Goal: Information Seeking & Learning: Learn about a topic

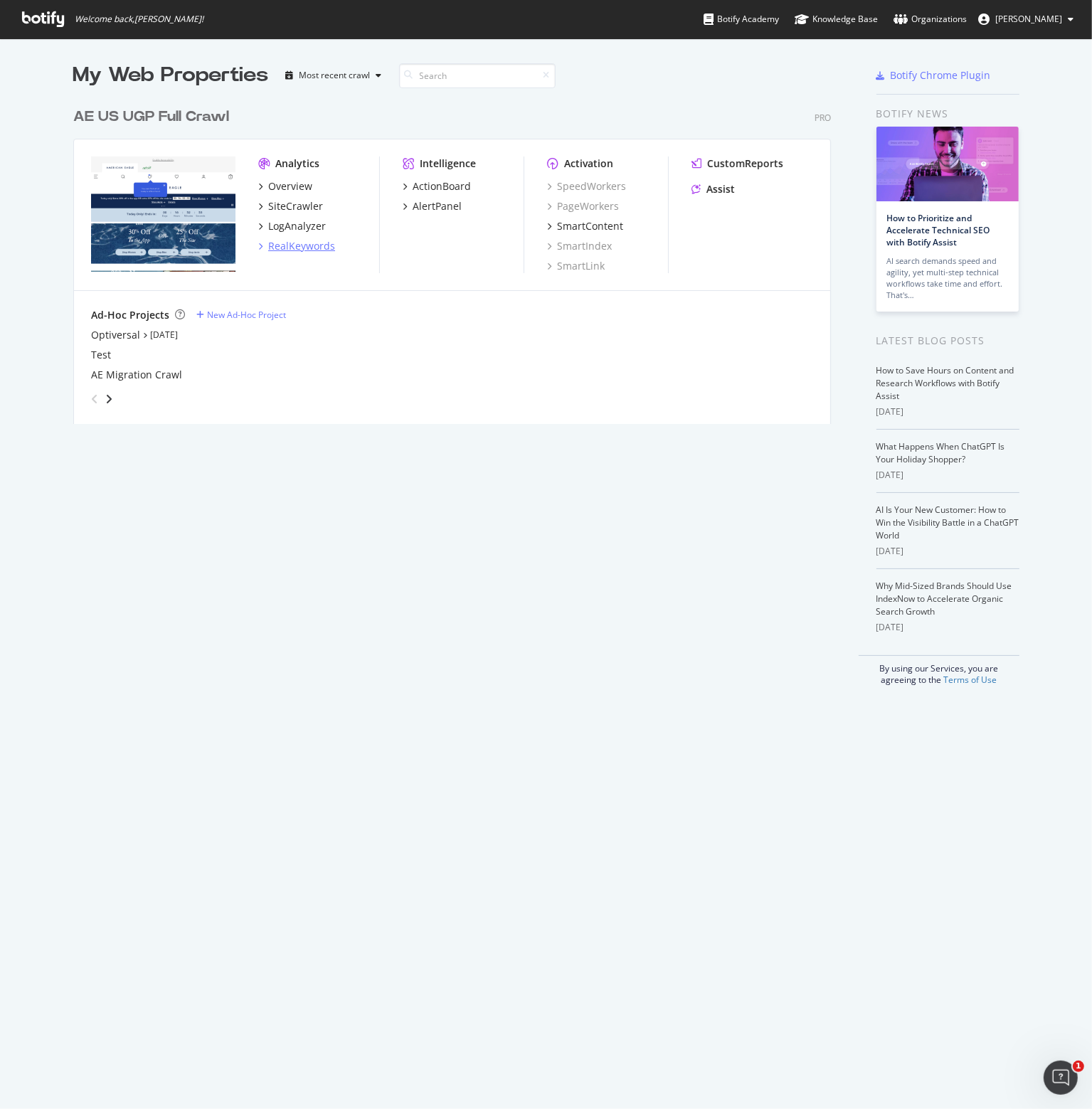
click at [296, 246] on div "RealKeywords" at bounding box center [301, 246] width 67 height 14
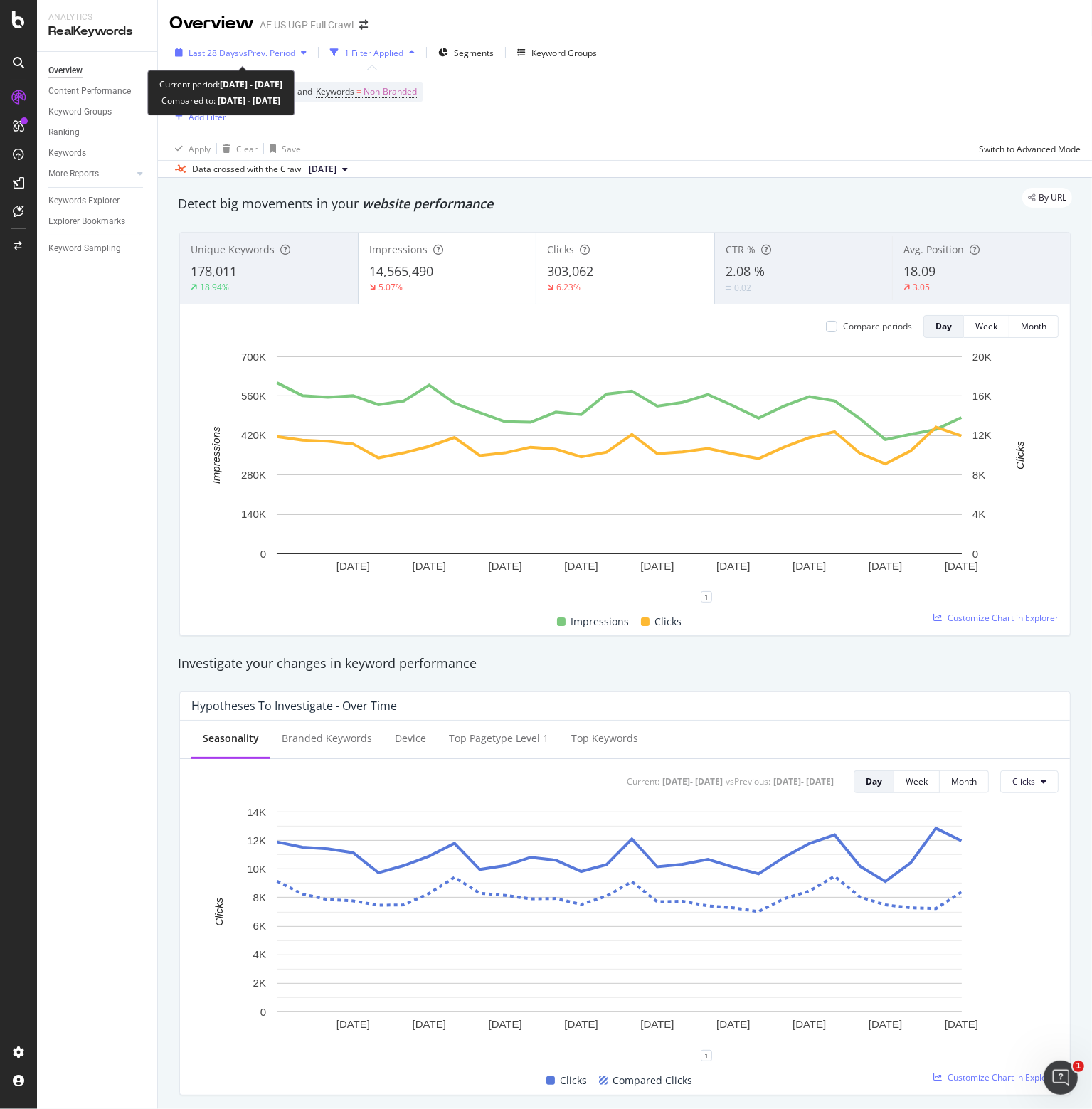
click at [247, 52] on span "vs Prev. Period" at bounding box center [267, 52] width 57 height 12
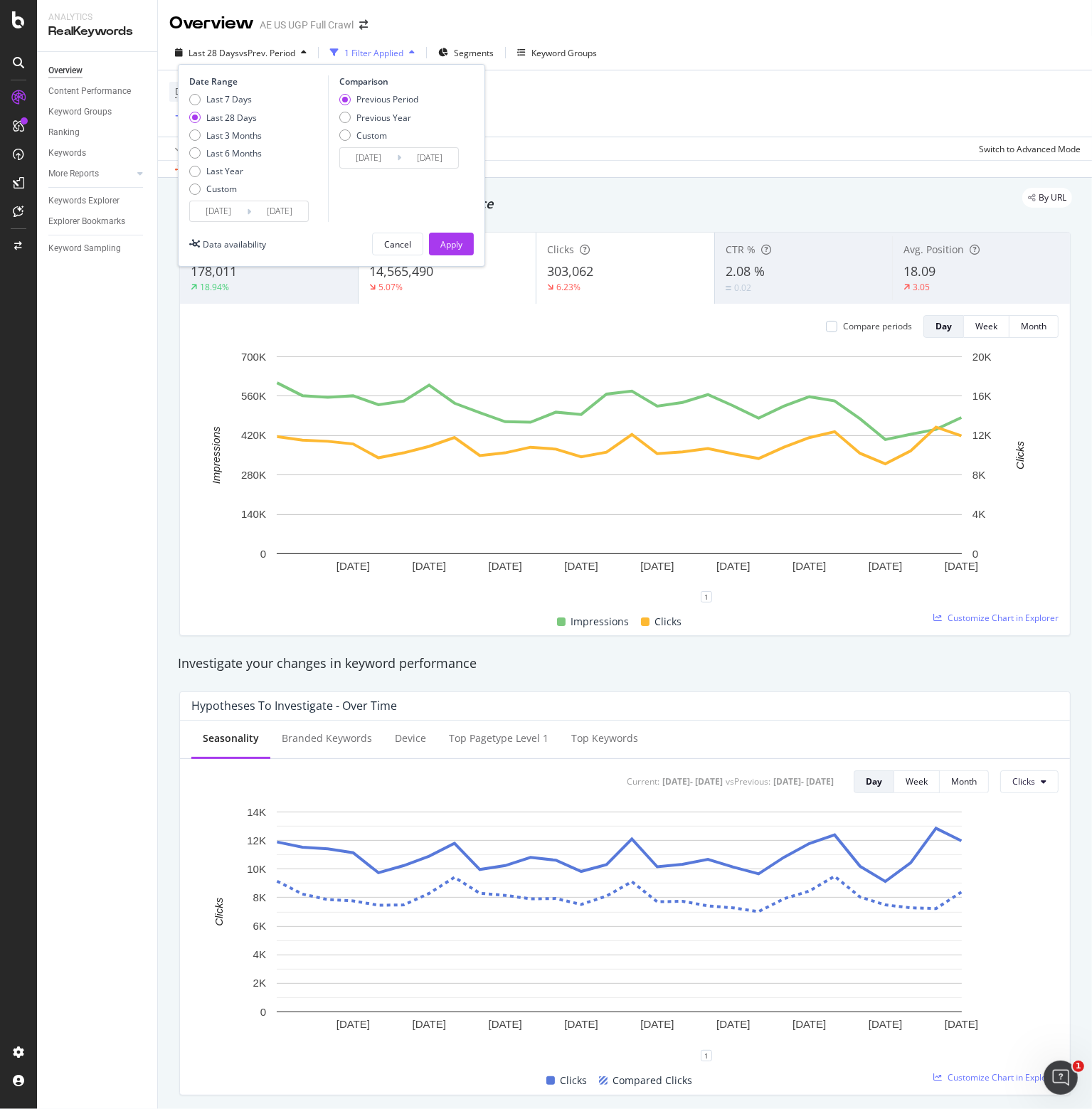
click at [209, 208] on input "2025/08/10" at bounding box center [218, 211] width 57 height 20
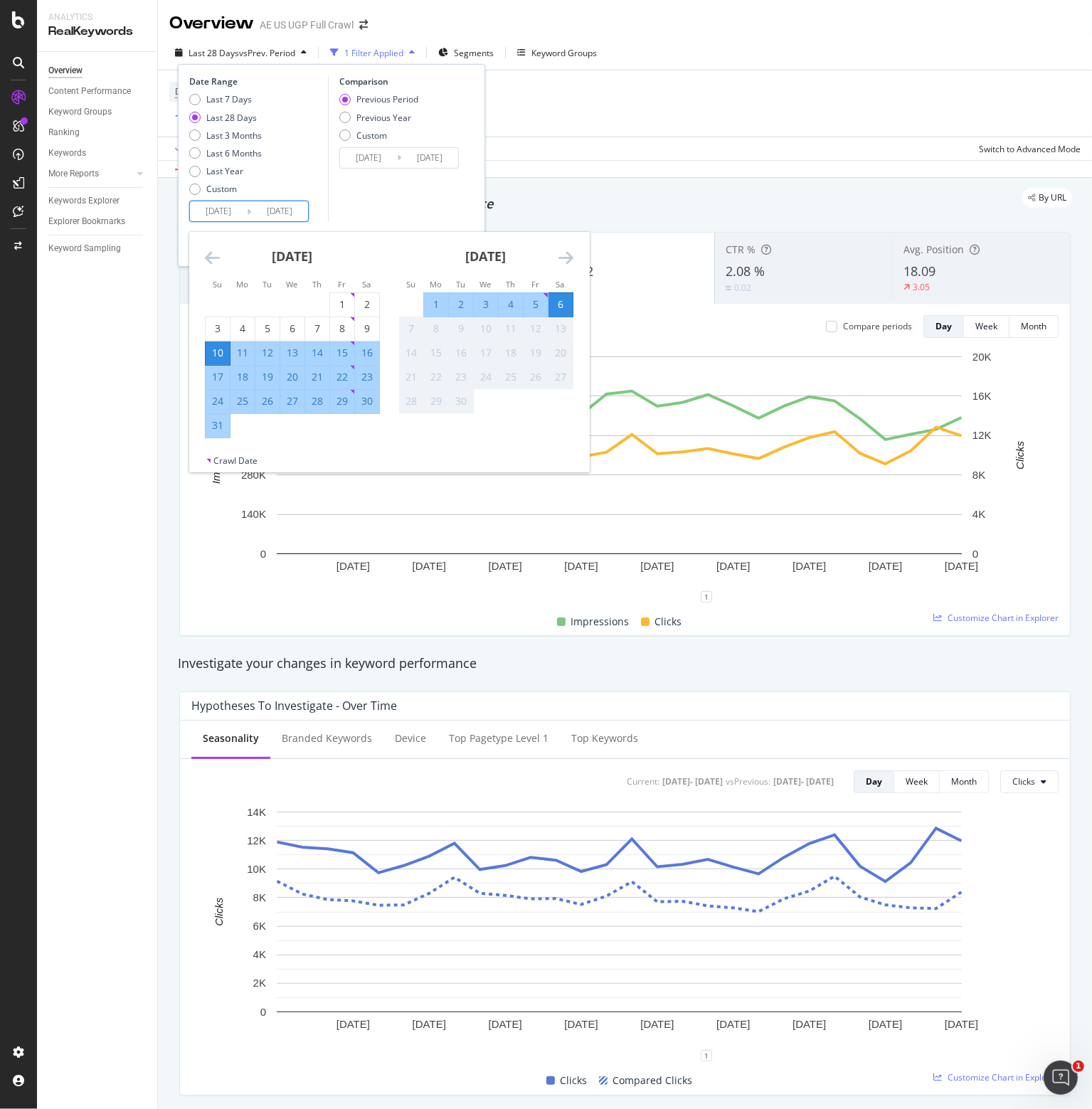
click at [201, 258] on div "August 2025 1 2 3 4 5 6 7 8 9 10 11 12 13 14 15 16 17 18 19 20 21 22 23 24 25 2…" at bounding box center [292, 335] width 193 height 206
click at [207, 258] on icon "Move backward to switch to the previous month." at bounding box center [212, 257] width 15 height 17
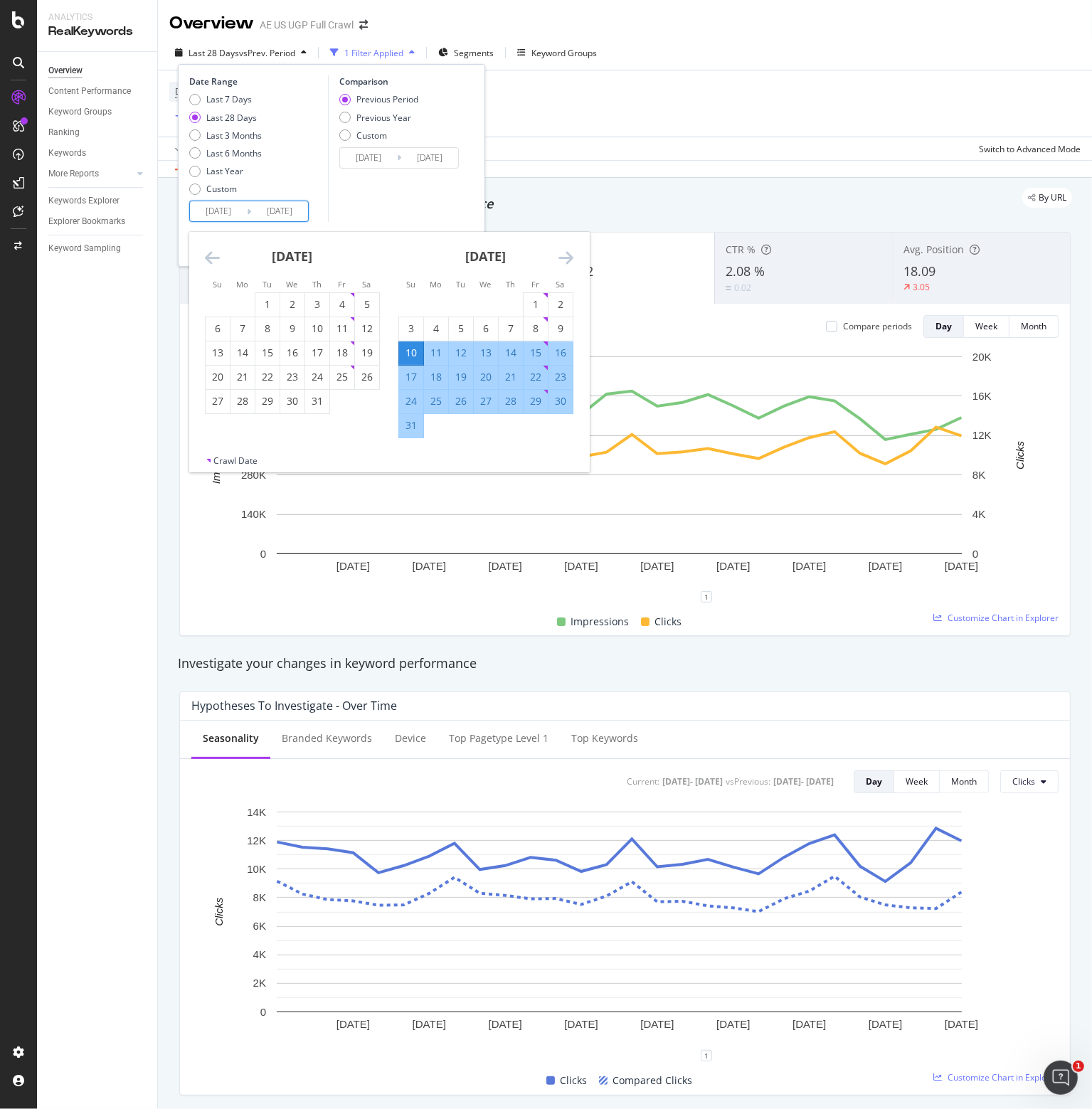
click at [207, 258] on icon "Move backward to switch to the previous month." at bounding box center [212, 257] width 15 height 17
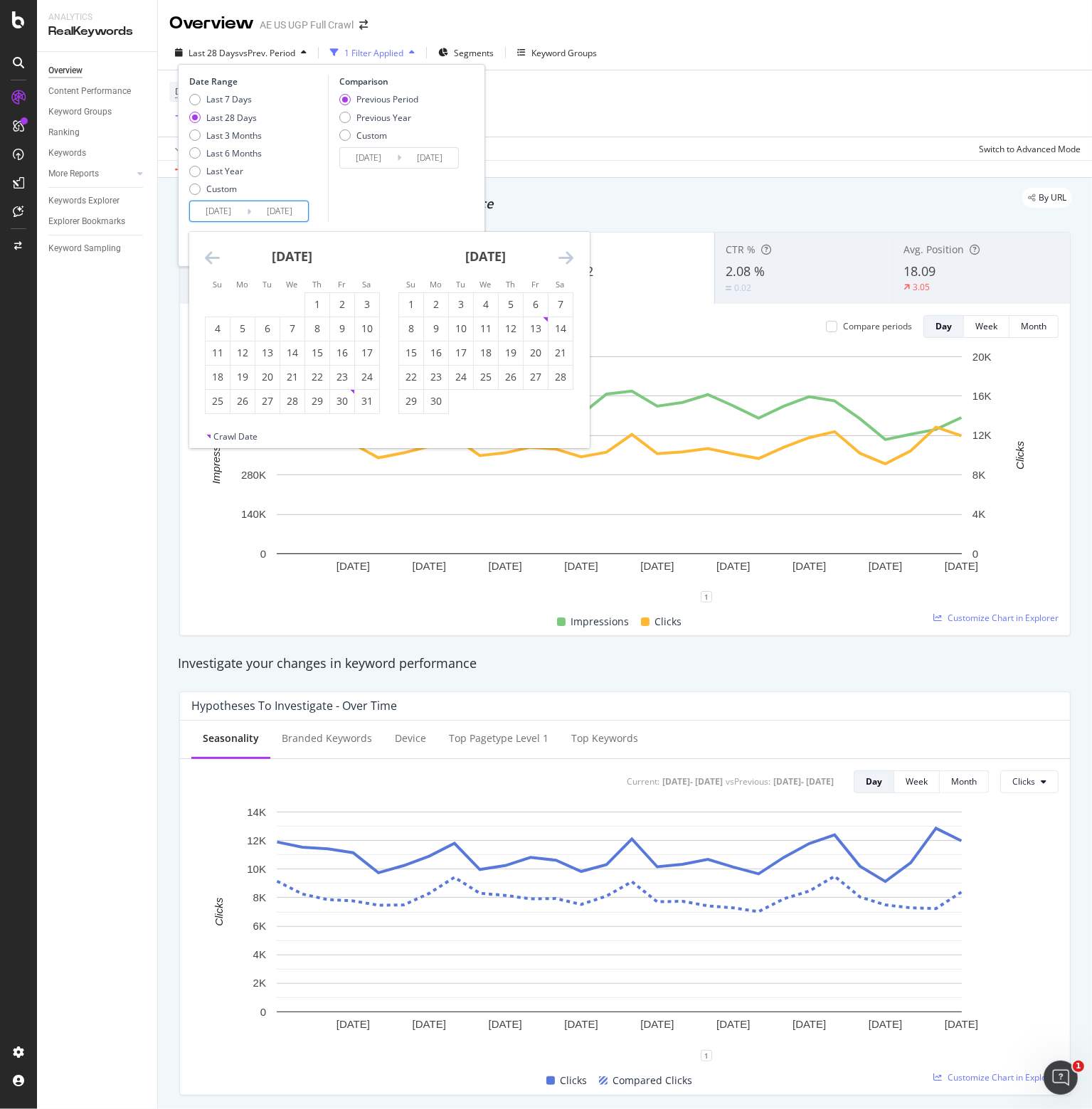
click at [207, 258] on icon "Move backward to switch to the previous month." at bounding box center [212, 257] width 15 height 17
click at [207, 259] on icon "Move backward to switch to the previous month." at bounding box center [212, 257] width 15 height 17
click at [217, 322] on div "2" at bounding box center [218, 329] width 24 height 14
type input "2025/02/02"
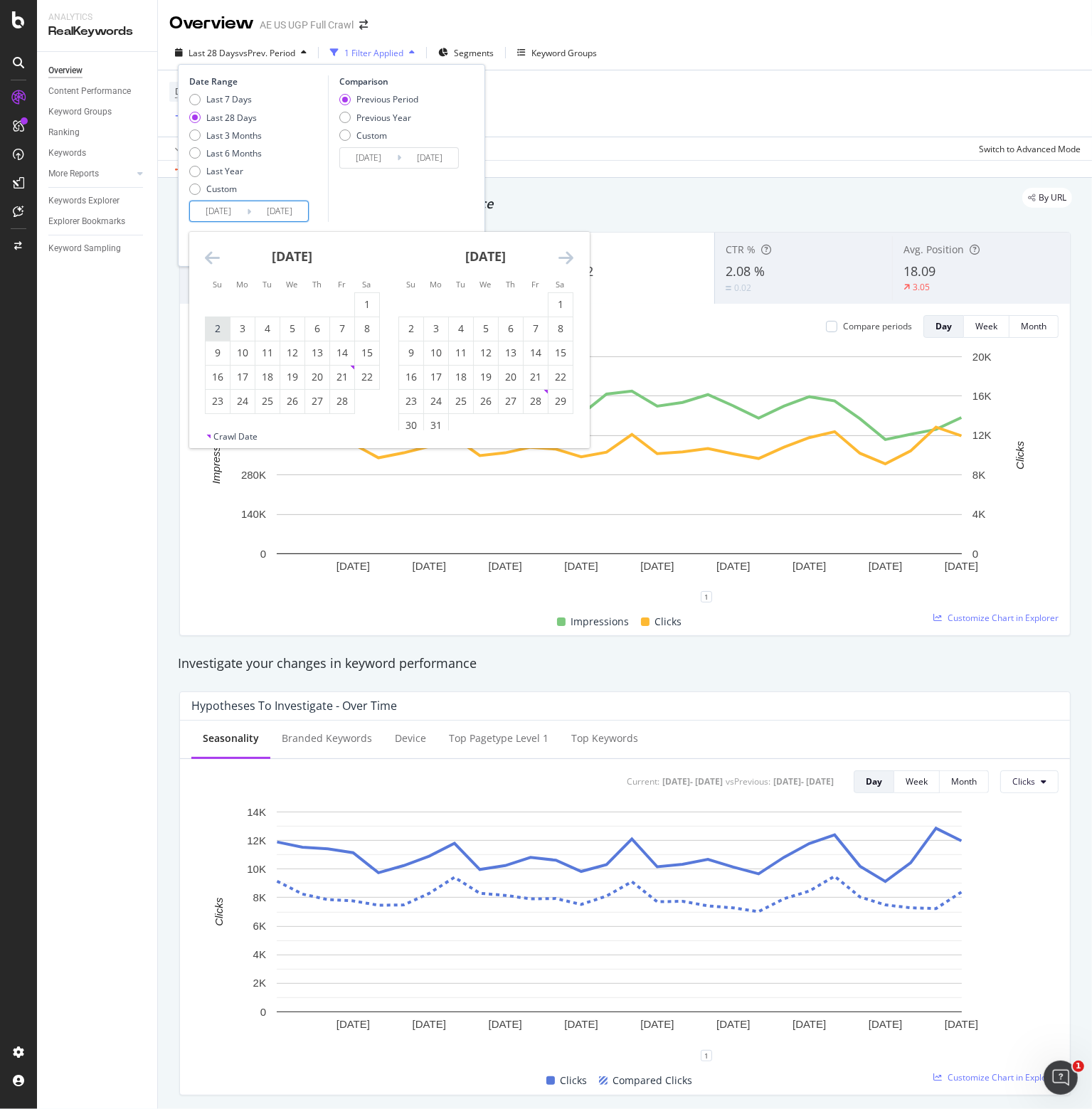
type input "2024/06/29"
type input "2025/02/01"
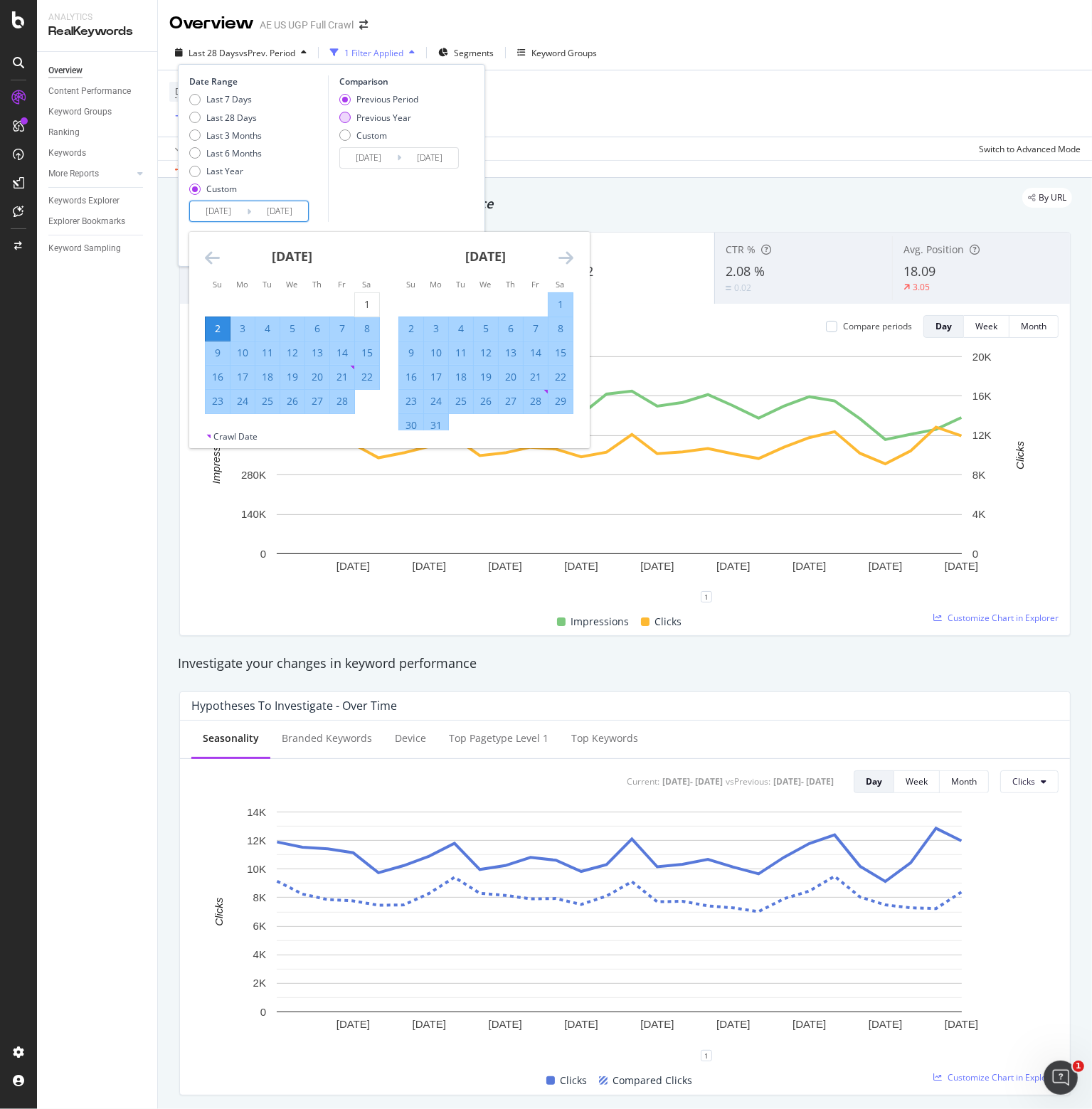
click at [371, 115] on div "Previous Year" at bounding box center [383, 117] width 55 height 12
type input "2024/02/04"
type input "2024/09/07"
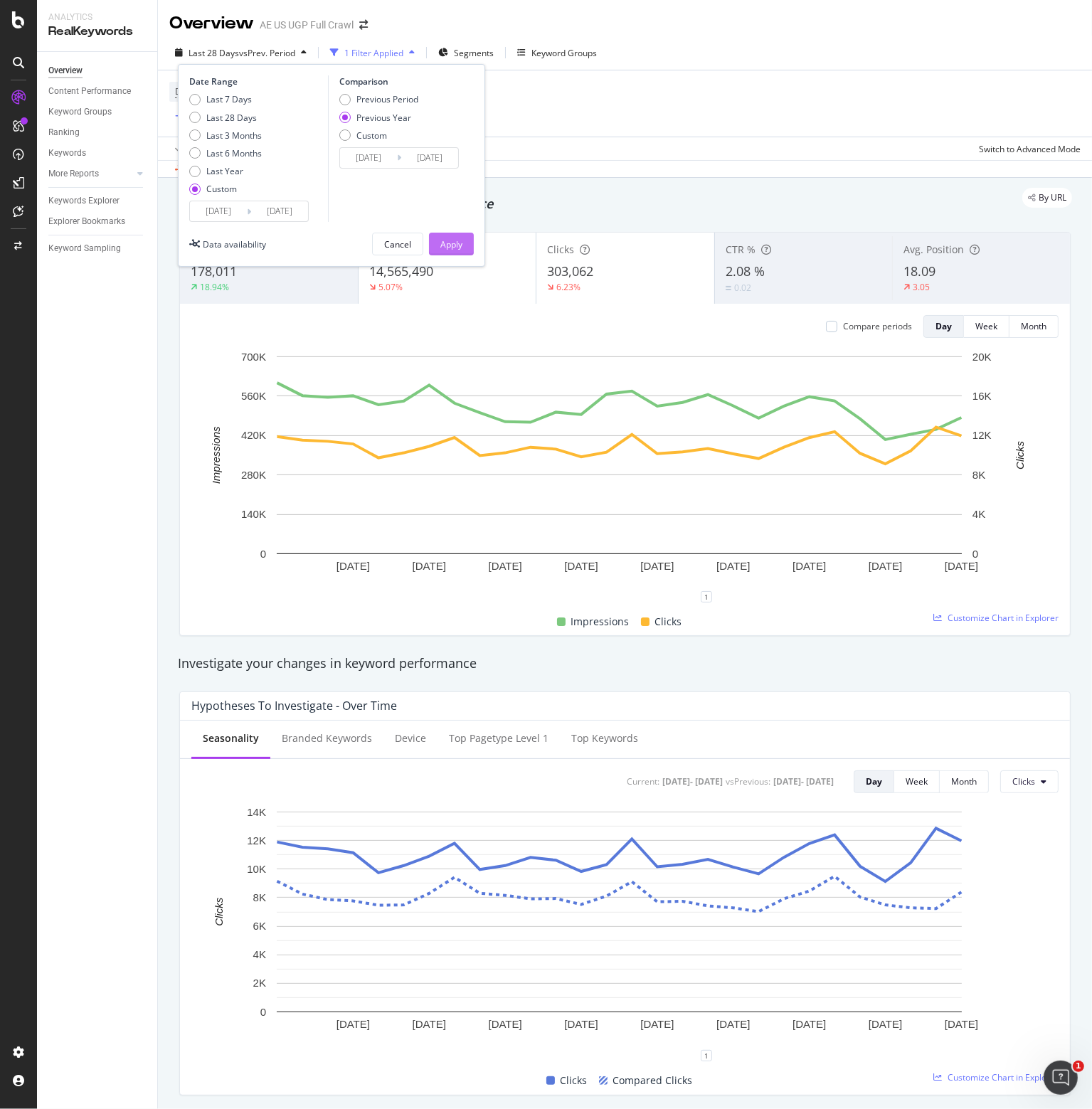
click at [435, 241] on button "Apply" at bounding box center [452, 244] width 45 height 22
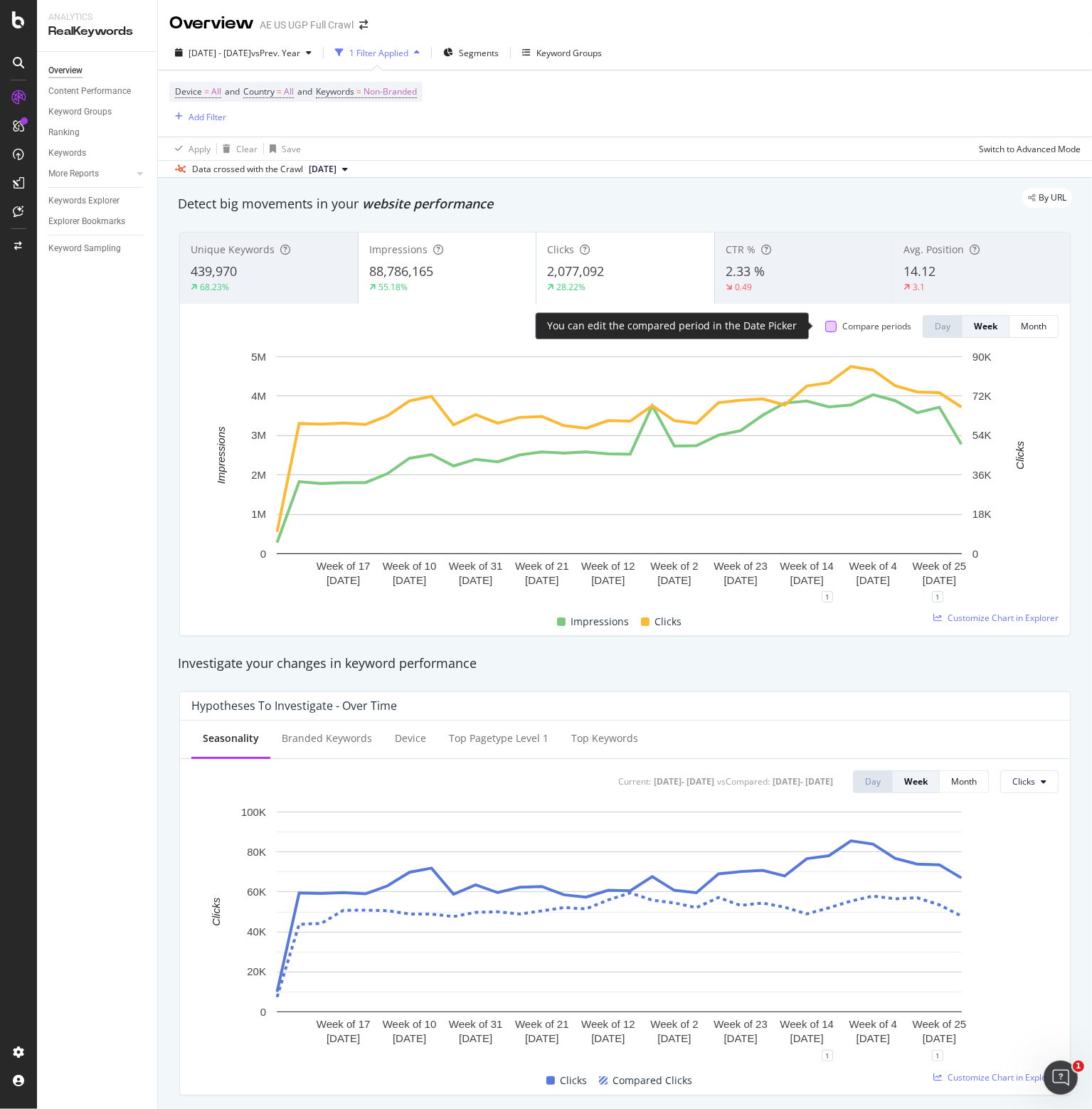
click at [826, 326] on div at bounding box center [831, 326] width 12 height 12
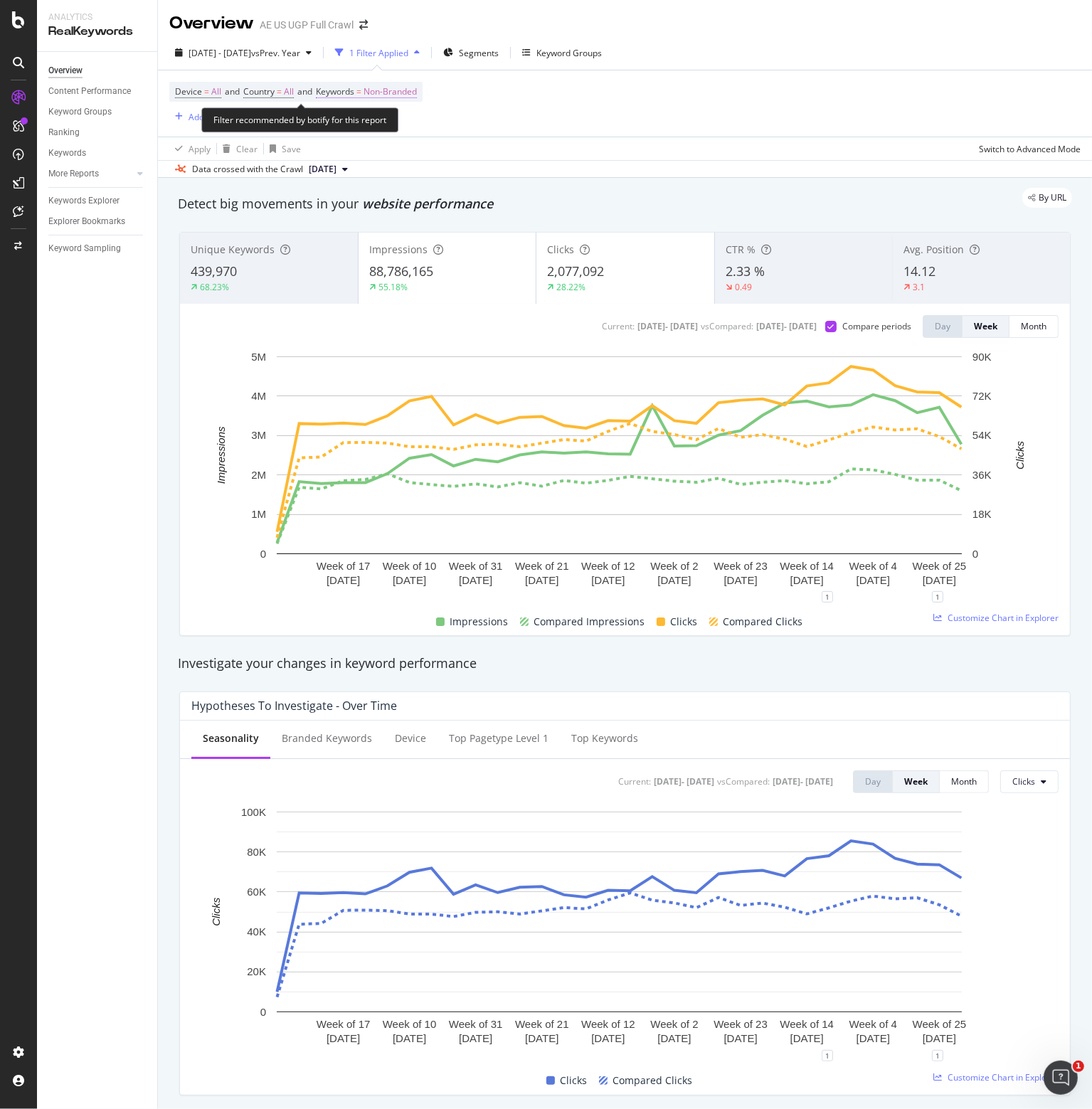
click at [390, 94] on span "Non-Branded" at bounding box center [389, 92] width 53 height 20
click at [383, 124] on span "Non-Branded" at bounding box center [367, 124] width 59 height 12
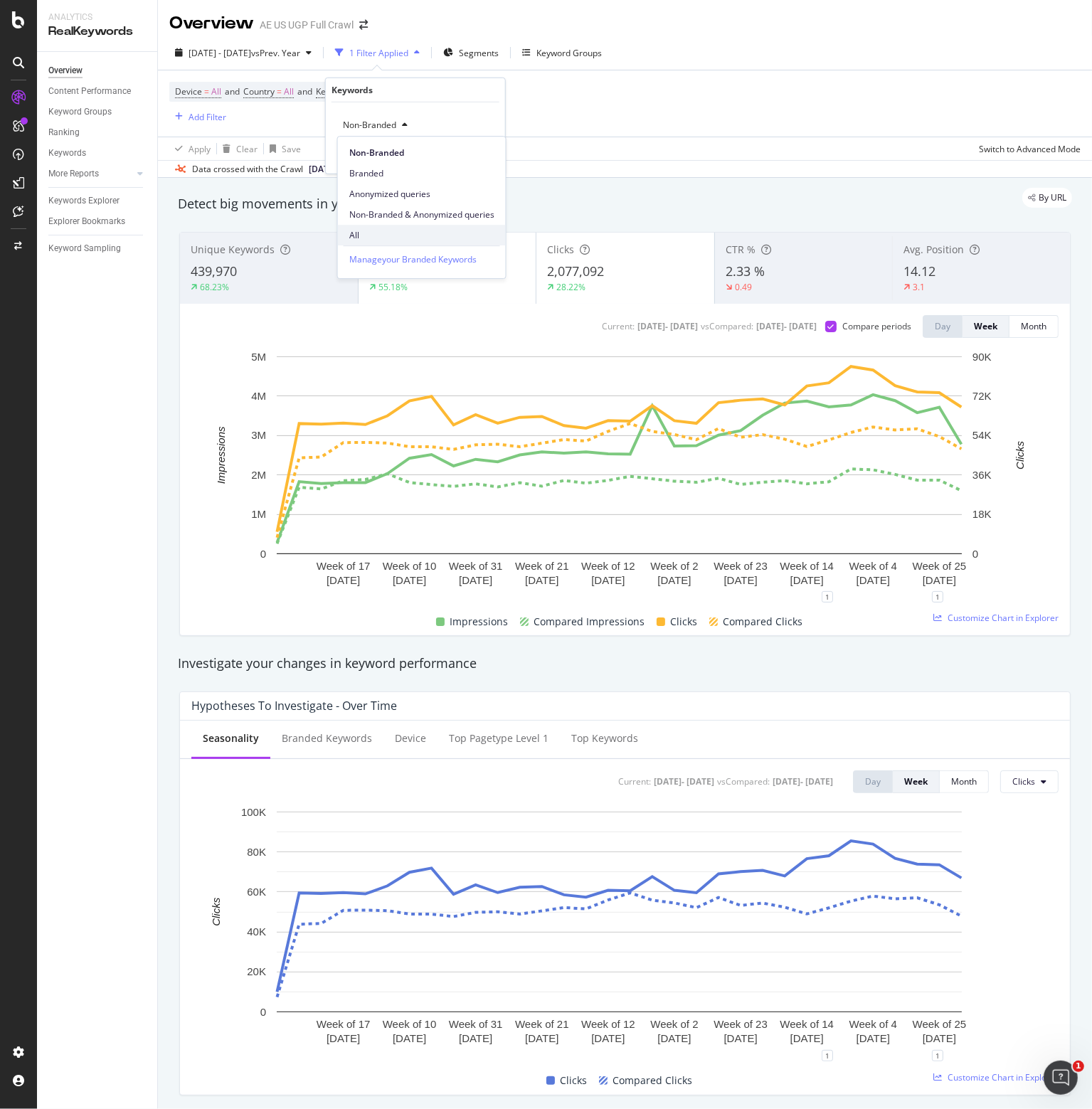
click at [367, 233] on span "All" at bounding box center [421, 236] width 145 height 13
click at [358, 150] on div "Cancel" at bounding box center [363, 154] width 27 height 12
click at [192, 111] on div "Add Filter" at bounding box center [208, 116] width 38 height 12
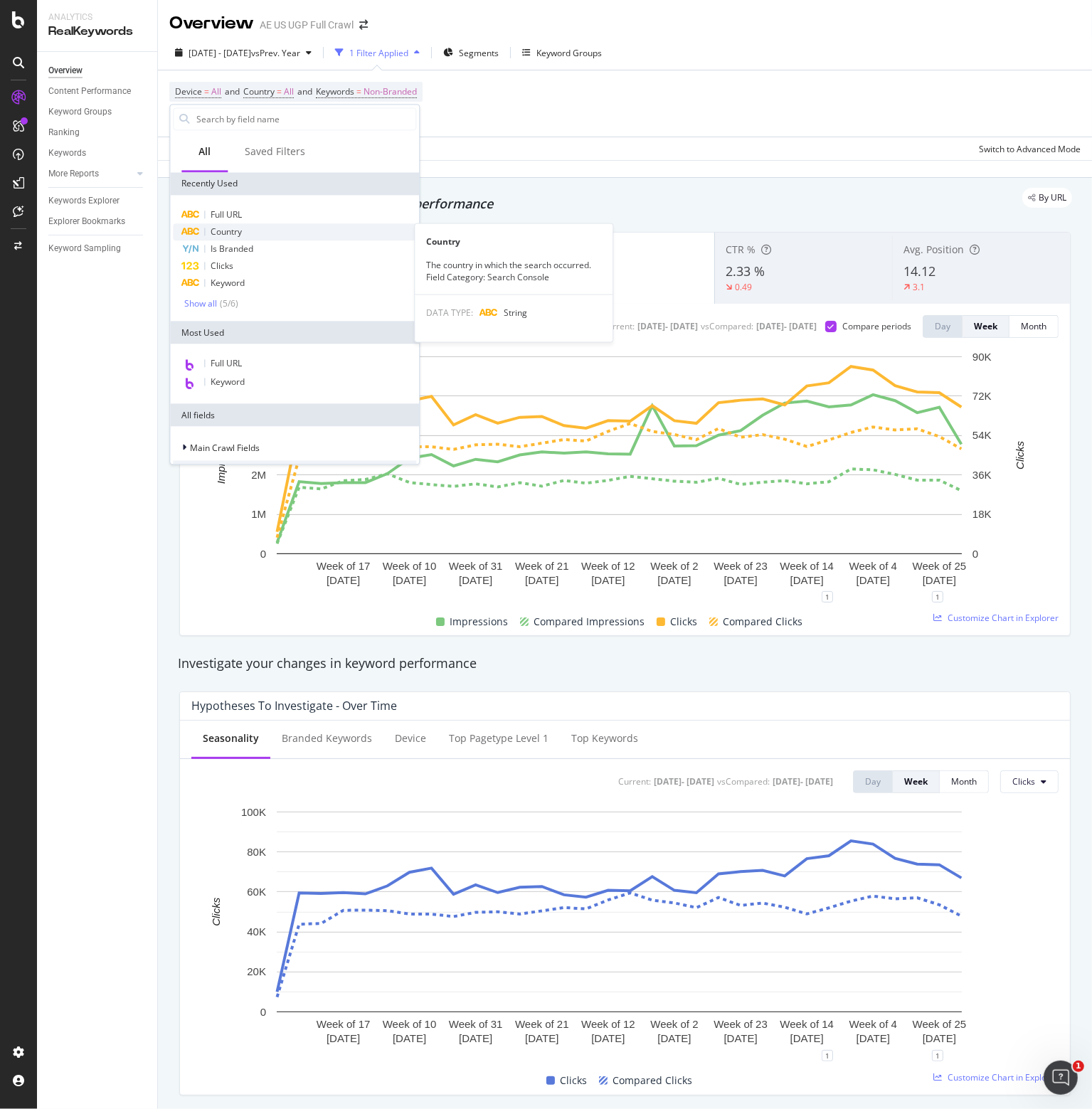
click at [228, 232] on span "Country" at bounding box center [226, 231] width 31 height 12
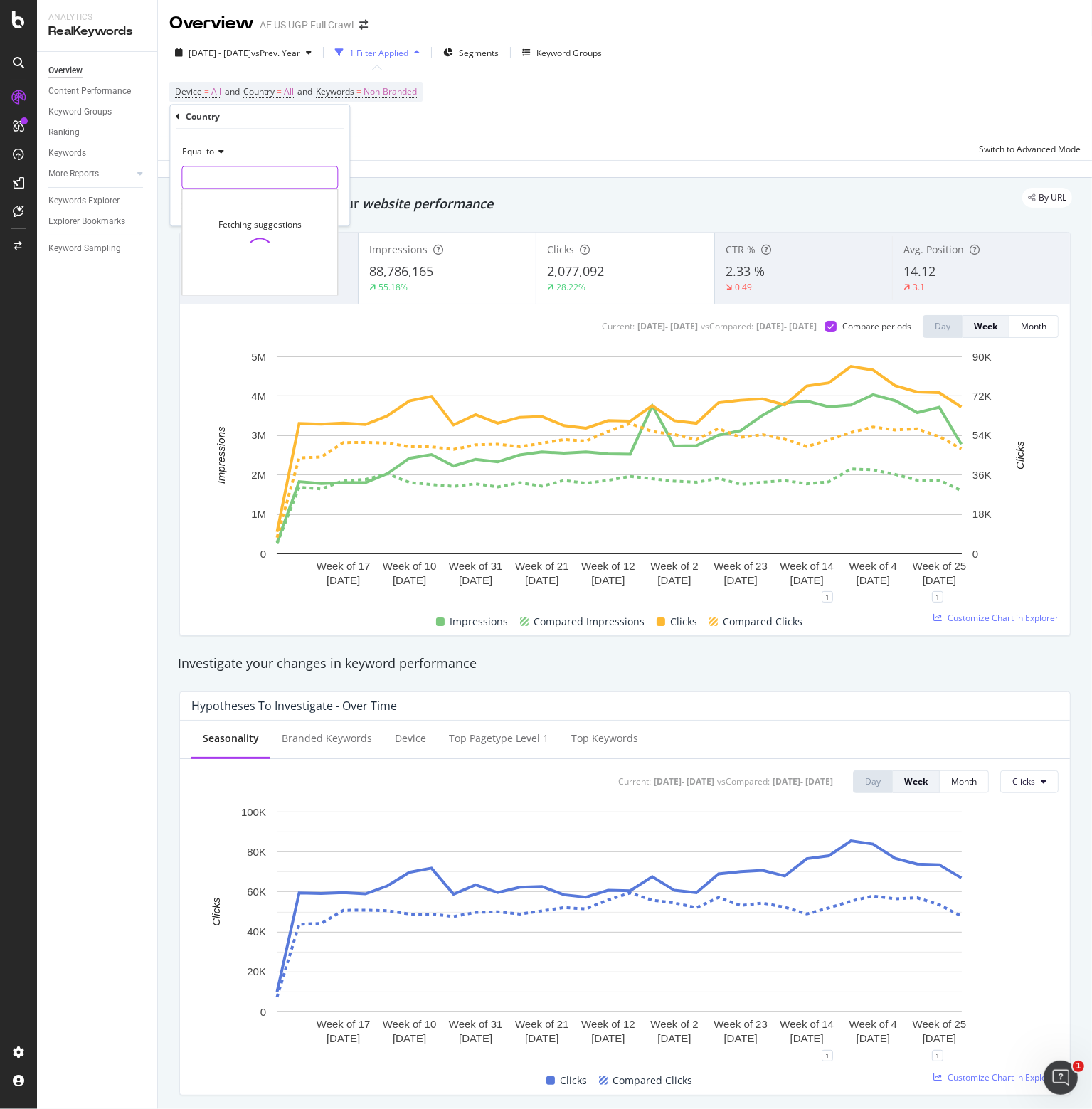
click at [234, 168] on input "text" at bounding box center [260, 177] width 155 height 22
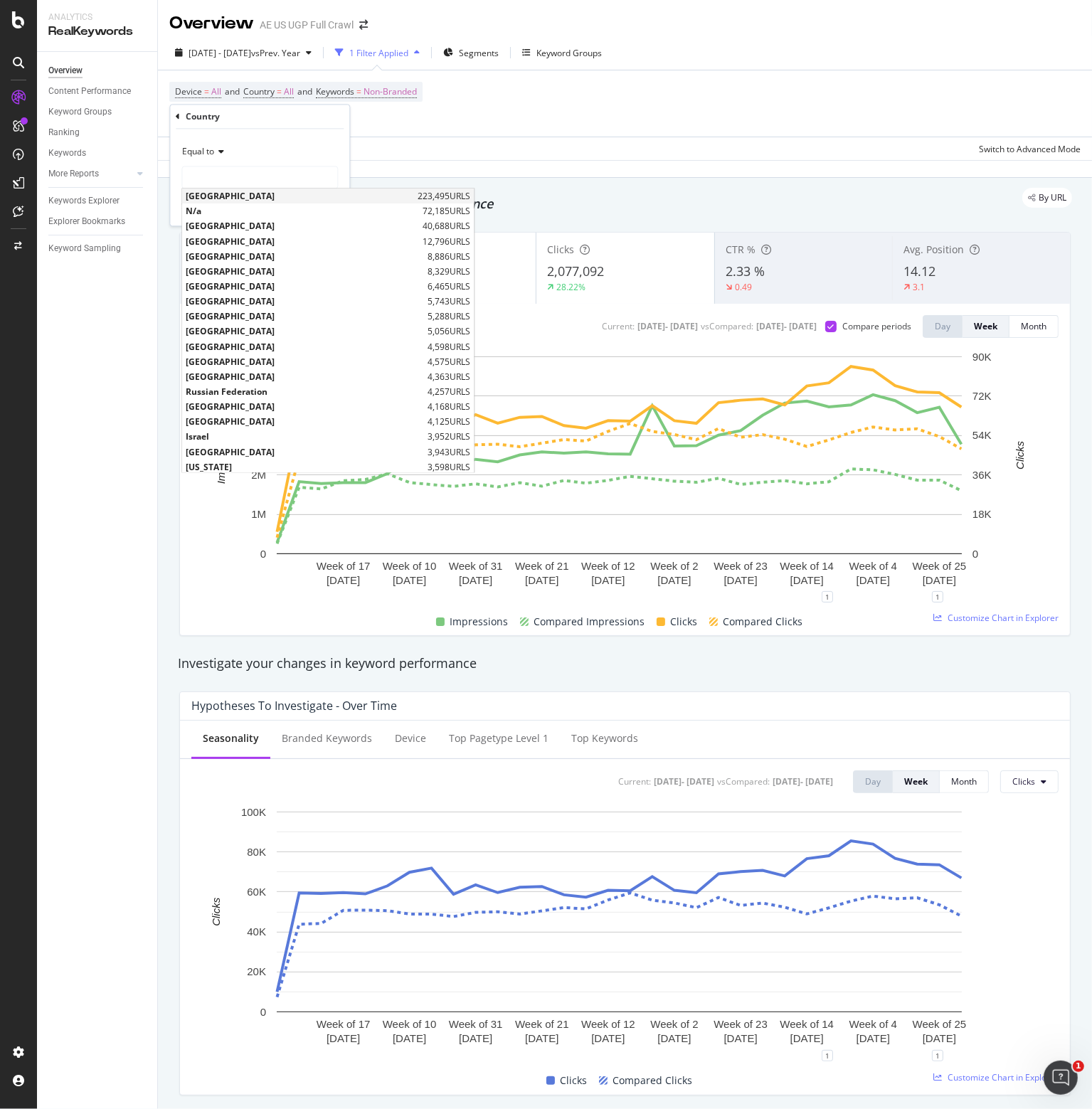
click at [234, 196] on span "United States of America" at bounding box center [300, 196] width 228 height 12
type input "United States of America"
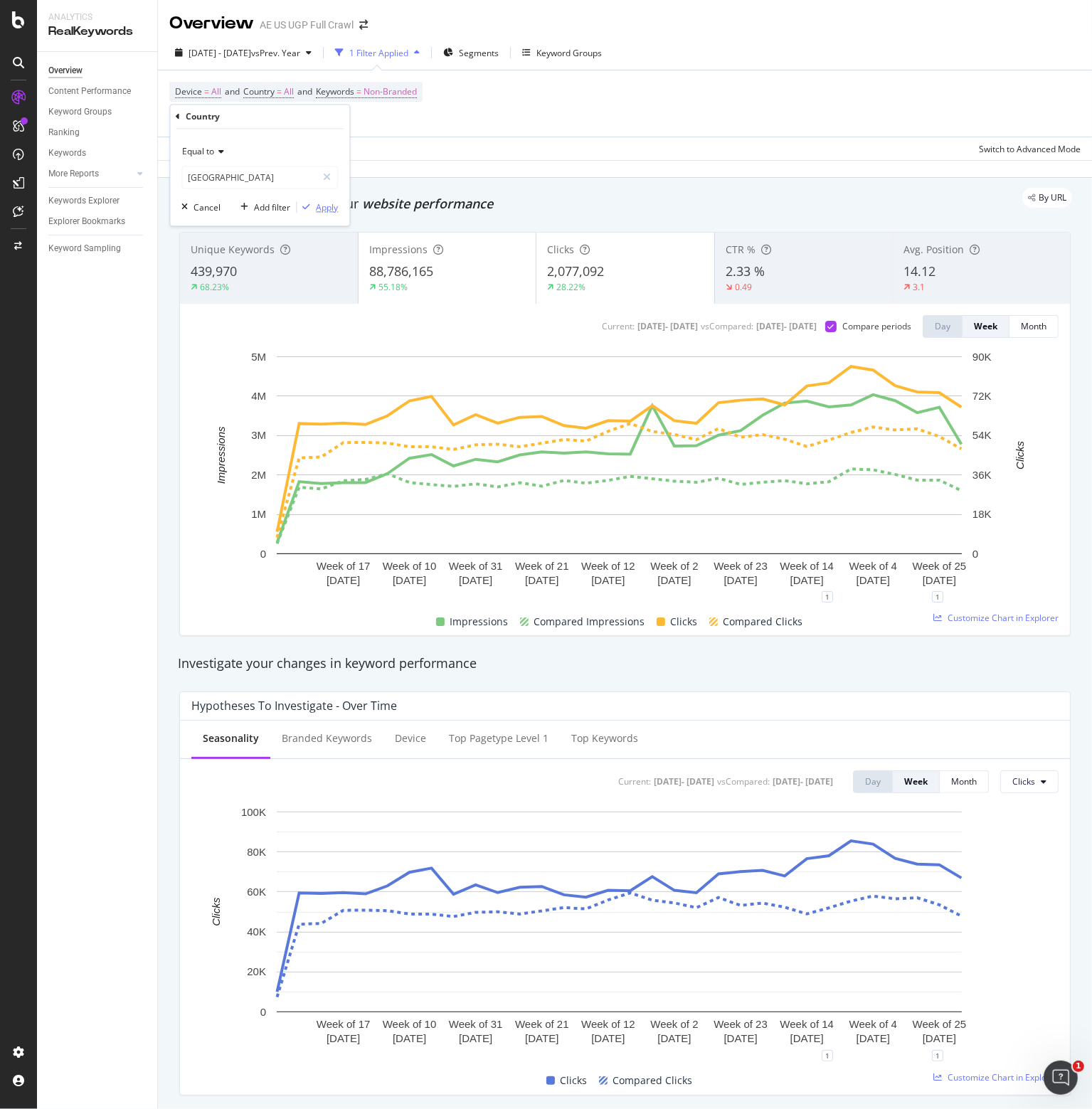
click at [324, 208] on div "Apply" at bounding box center [327, 207] width 22 height 12
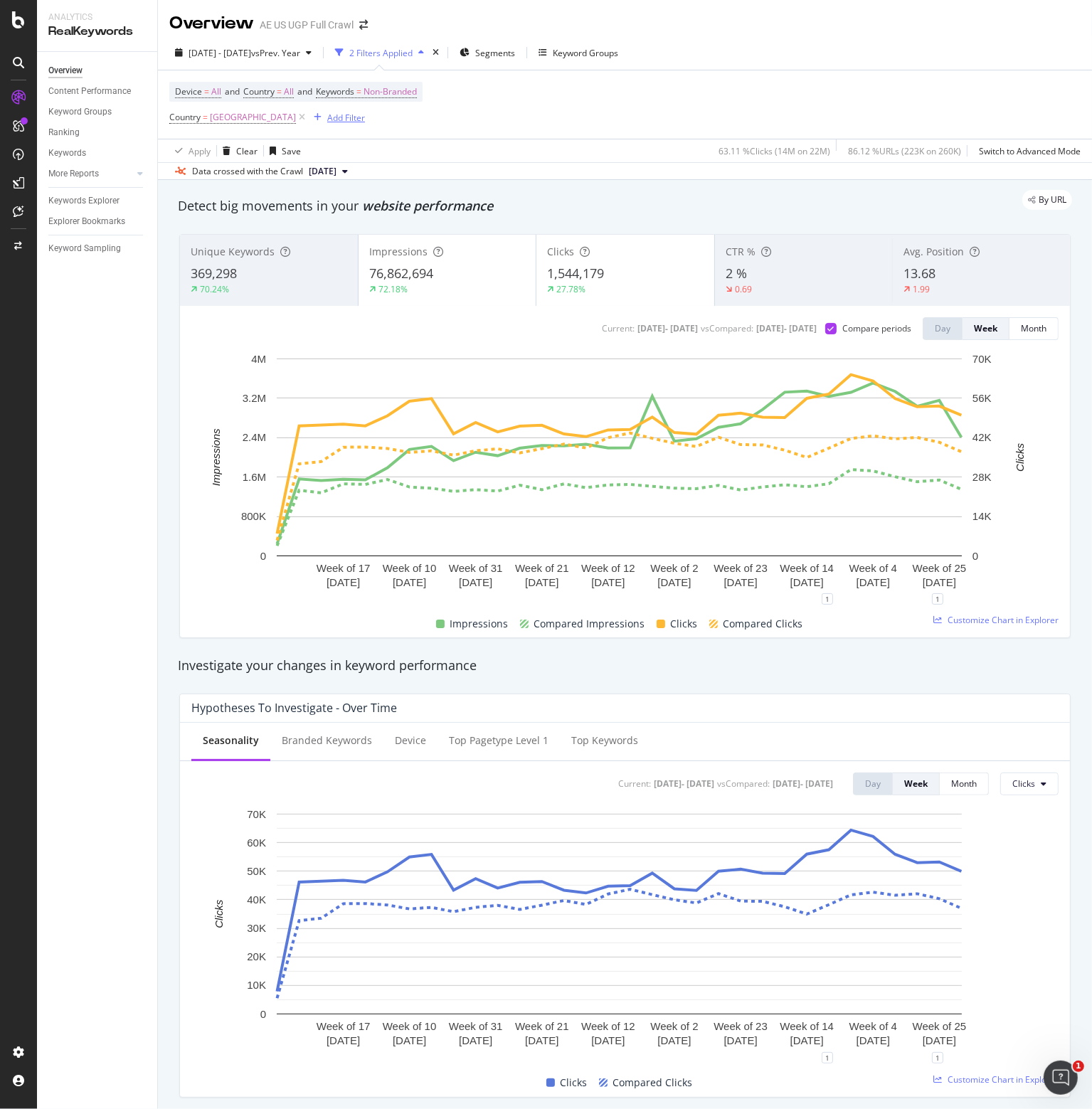
click at [356, 114] on div "Add Filter" at bounding box center [346, 117] width 38 height 12
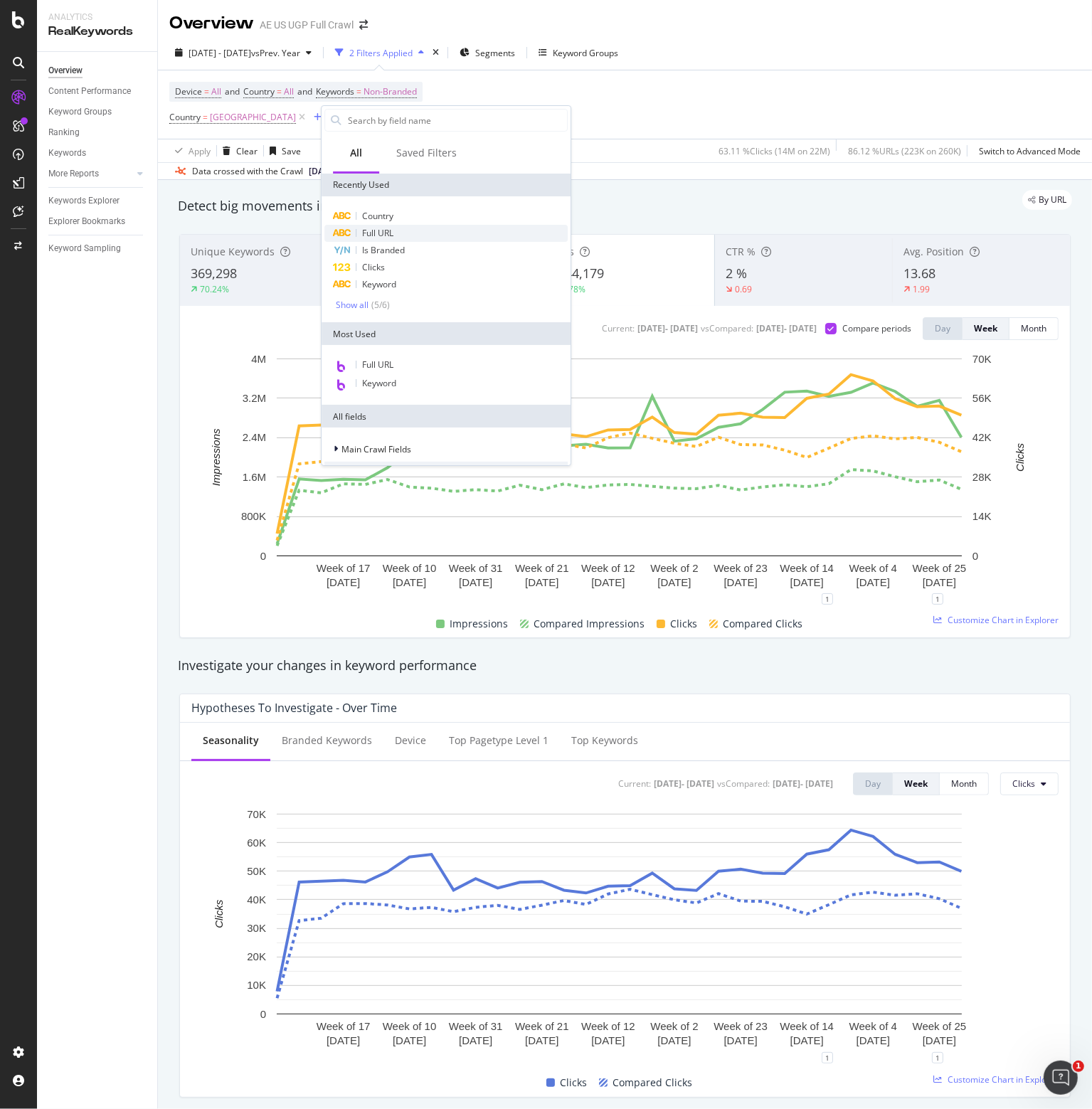
click at [353, 233] on div "Full URL" at bounding box center [446, 233] width 244 height 17
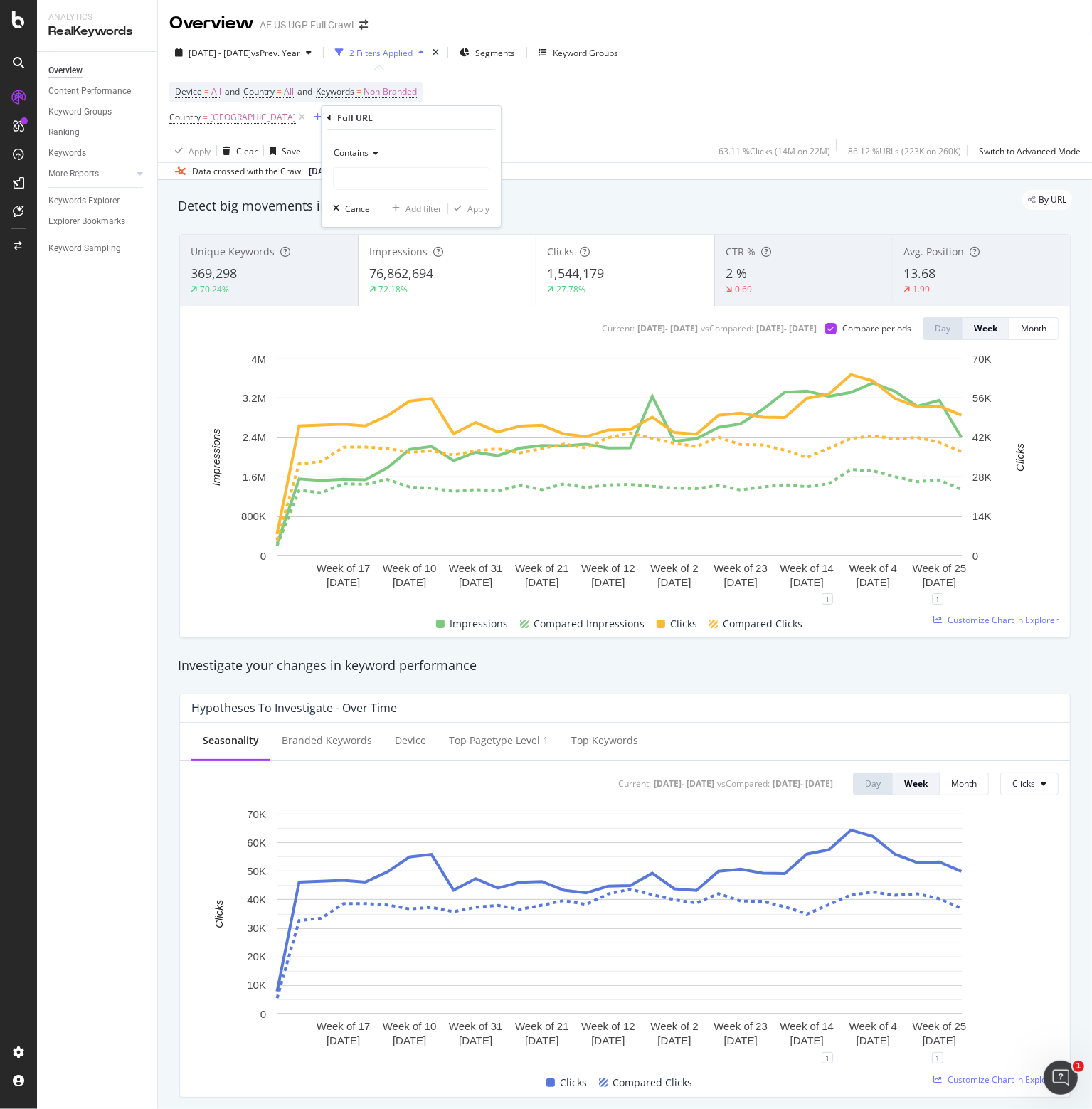
click at [354, 149] on span "Contains" at bounding box center [351, 152] width 35 height 12
click at [362, 309] on span "Doesn't contain" at bounding box center [371, 311] width 62 height 12
click at [357, 177] on input "text" at bounding box center [411, 178] width 155 height 22
type input "/aerie/"
click at [476, 206] on div "Apply" at bounding box center [479, 208] width 22 height 12
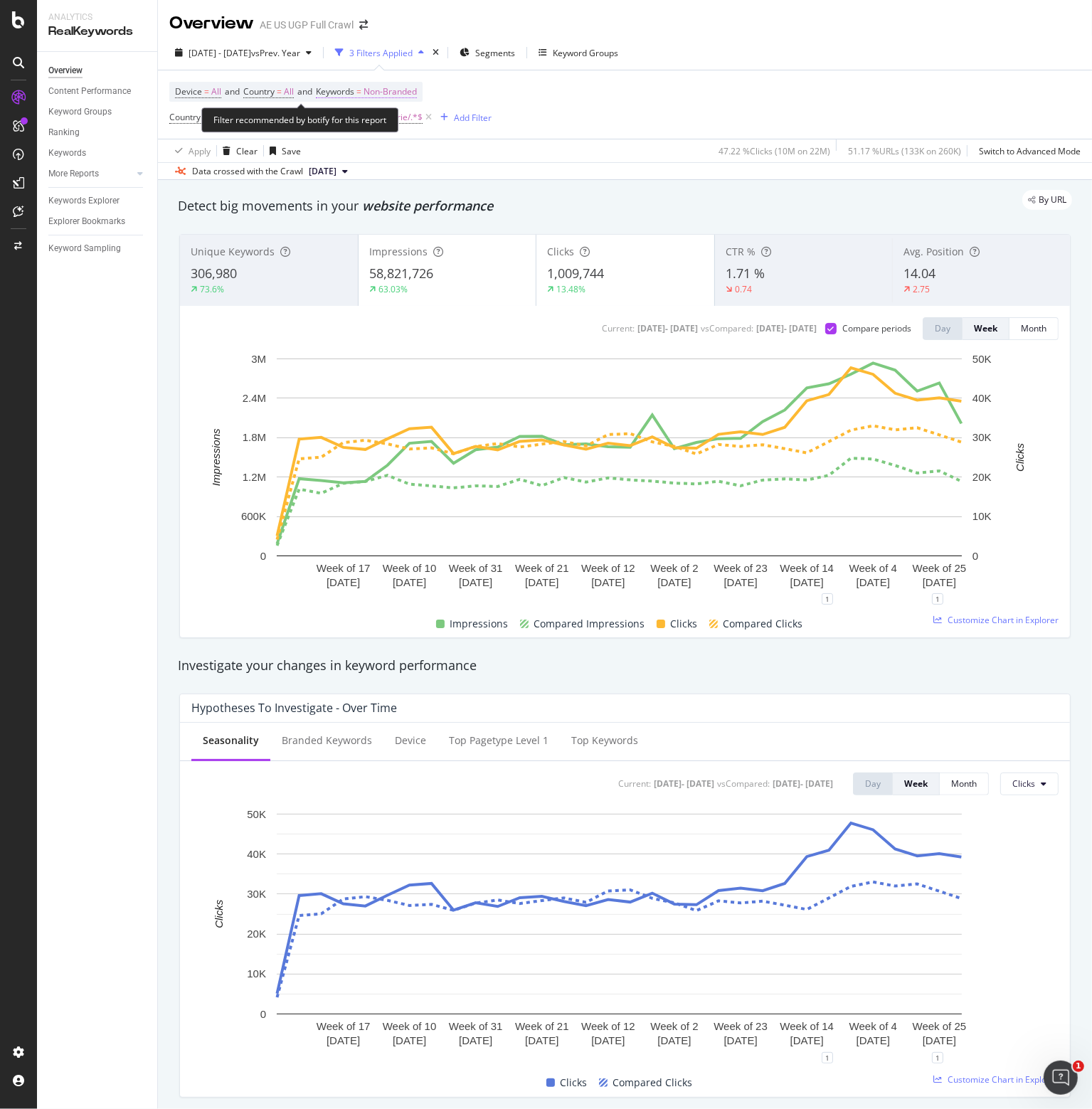
click at [417, 90] on span "Non-Branded" at bounding box center [389, 92] width 53 height 20
click at [384, 121] on span "Non-Branded" at bounding box center [367, 124] width 59 height 12
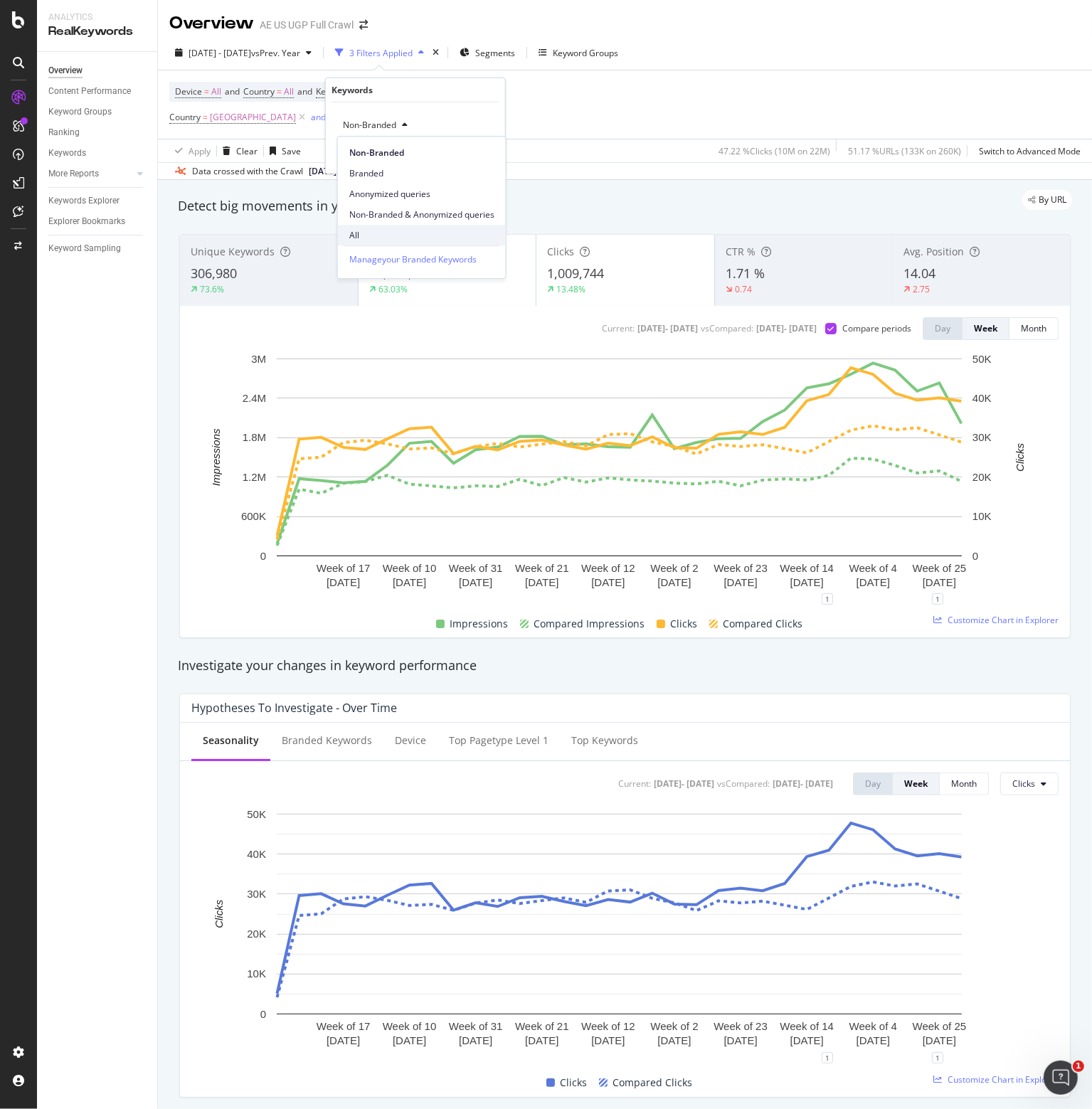
click at [356, 236] on span "All" at bounding box center [421, 236] width 145 height 13
click at [479, 148] on div "Apply" at bounding box center [473, 155] width 41 height 13
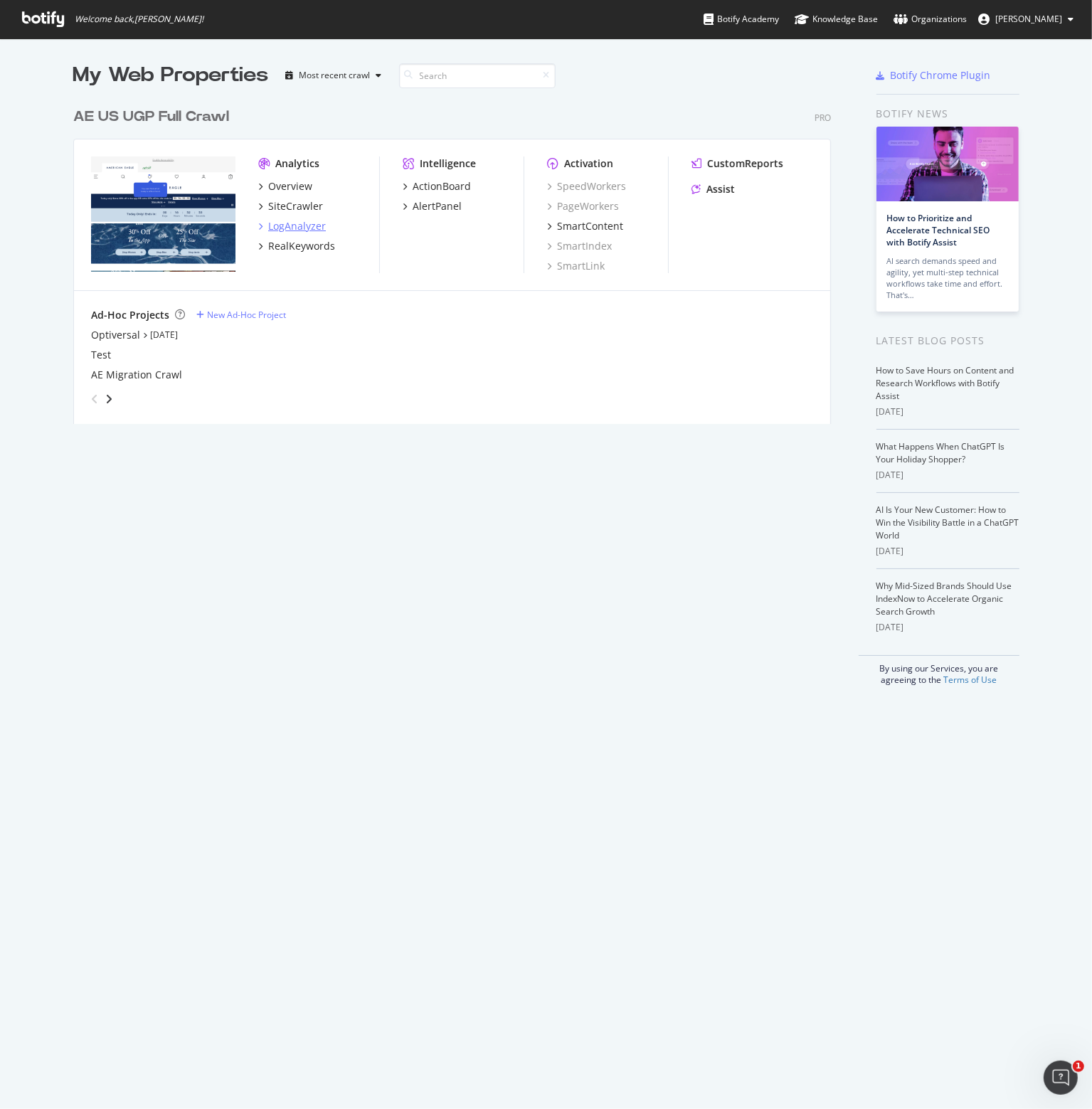
click at [312, 227] on div "LogAnalyzer" at bounding box center [297, 227] width 58 height 14
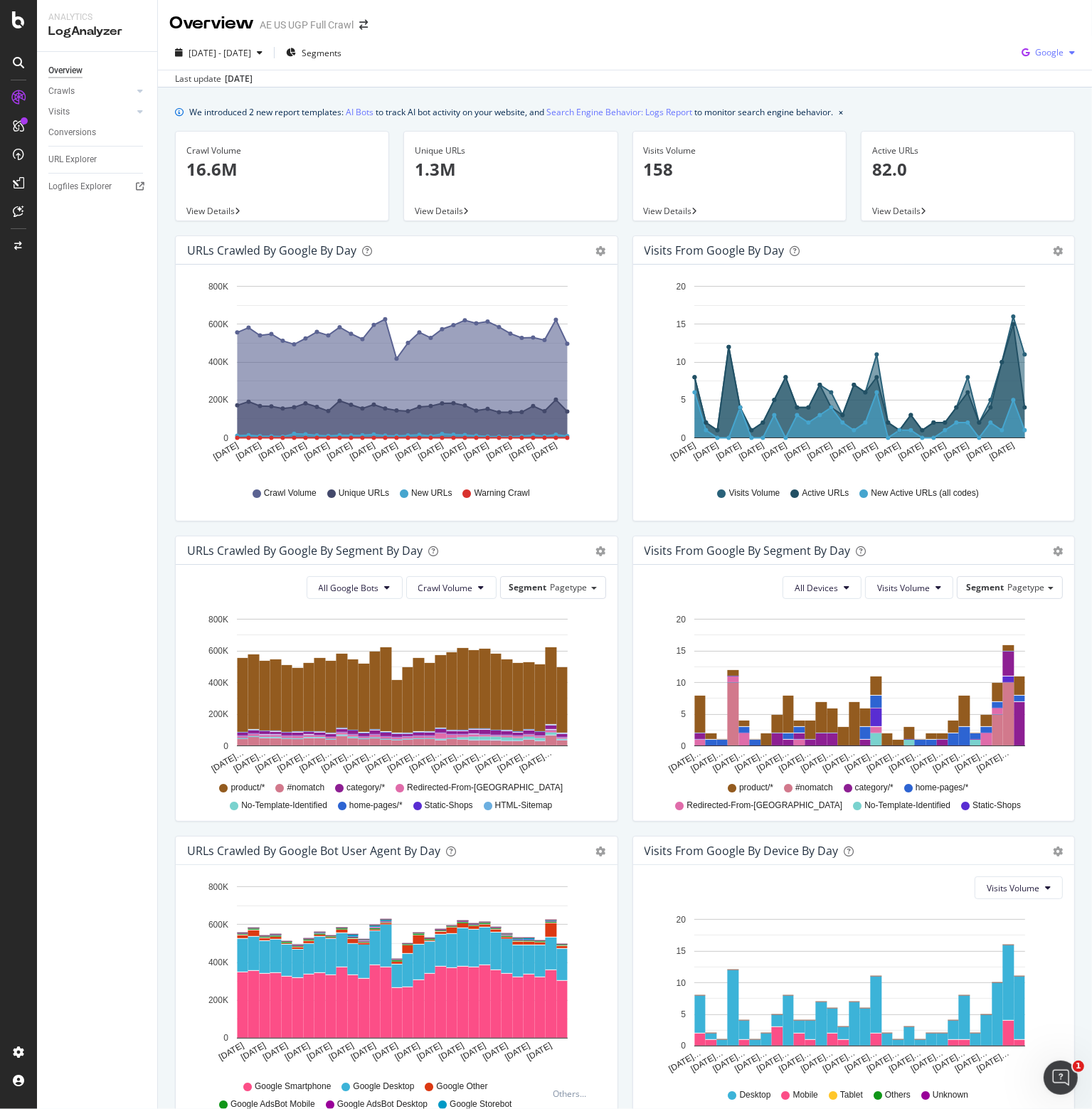
click at [1061, 57] on div "Google" at bounding box center [1049, 53] width 65 height 22
click at [1031, 130] on span "OpenAI" at bounding box center [1050, 134] width 53 height 13
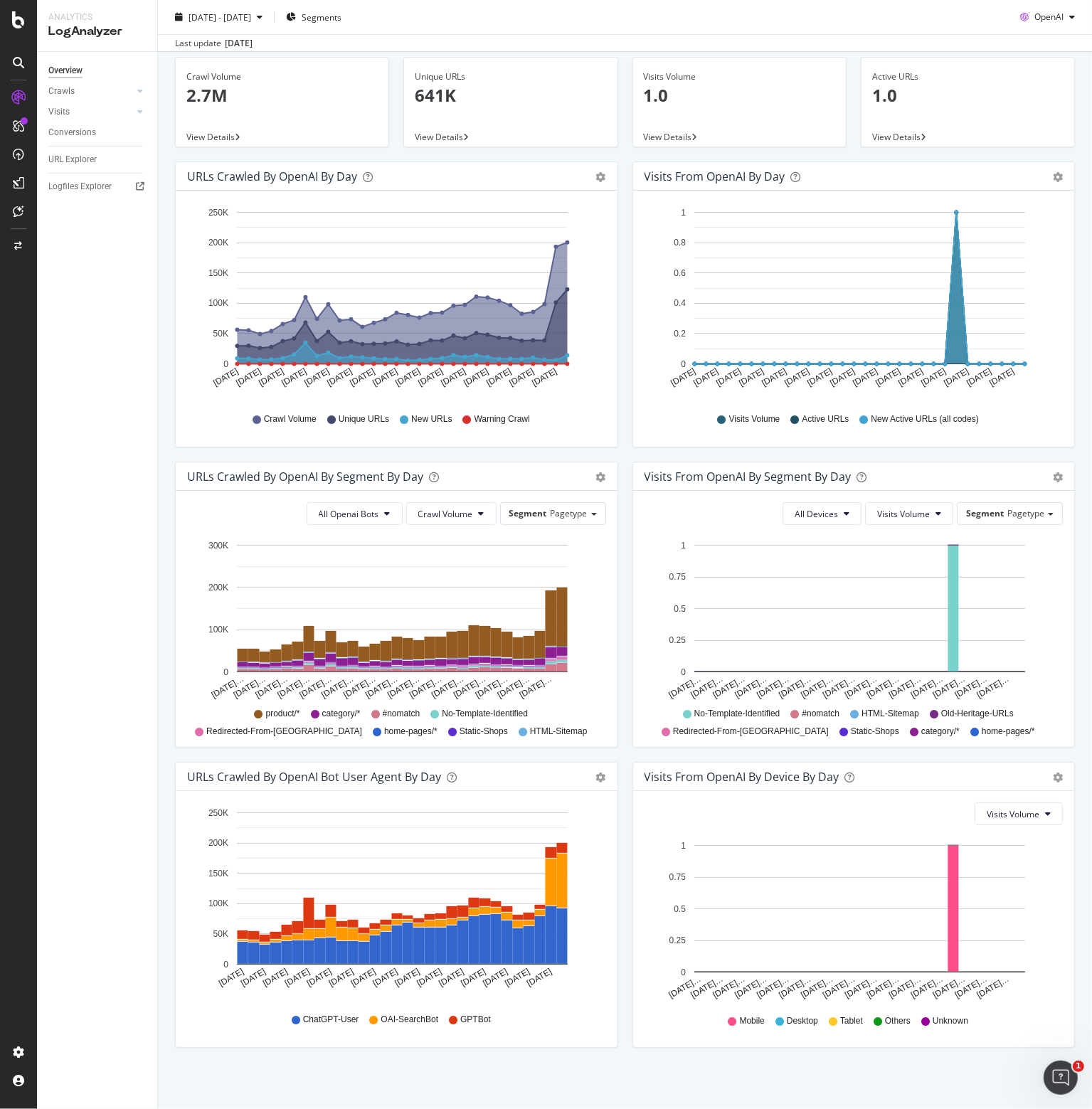
scroll to position [76, 0]
